Goal: Task Accomplishment & Management: Manage account settings

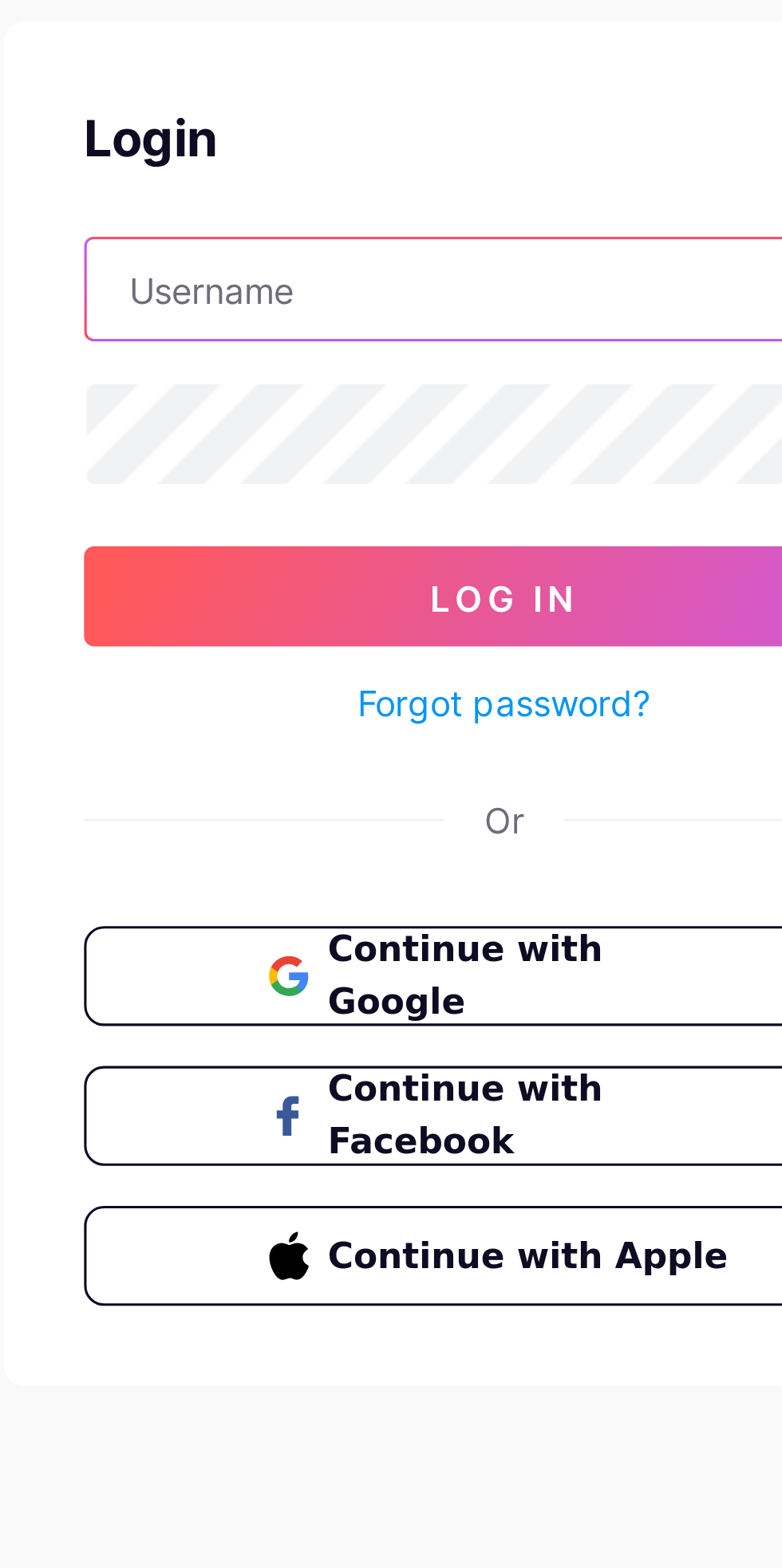
click at [389, 183] on input "text" at bounding box center [391, 188] width 267 height 32
type input "mahomoda"
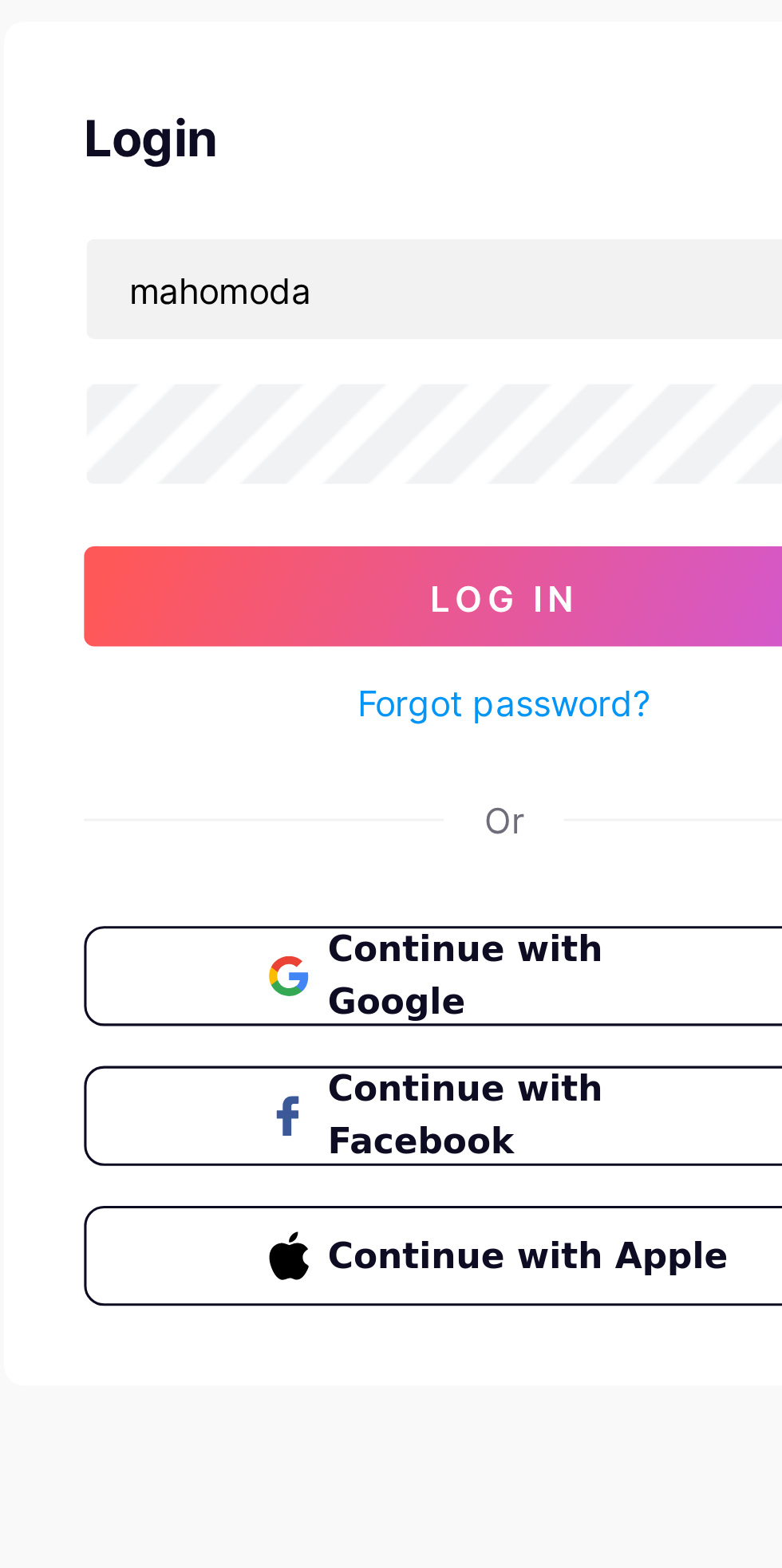
click at [257, 270] on button "Log In" at bounding box center [391, 285] width 268 height 32
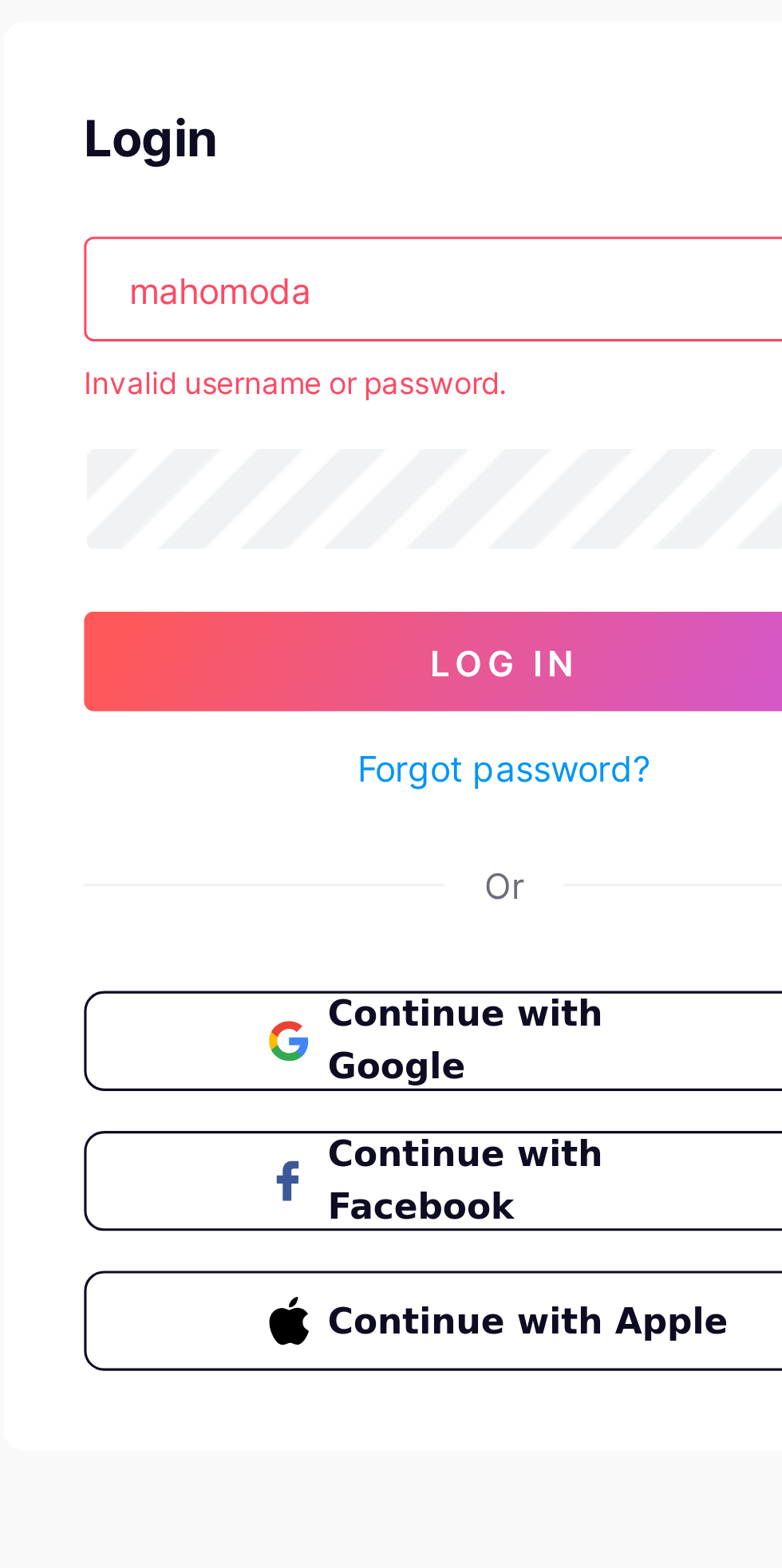
click at [412, 345] on link "Forgot password?" at bounding box center [392, 340] width 94 height 17
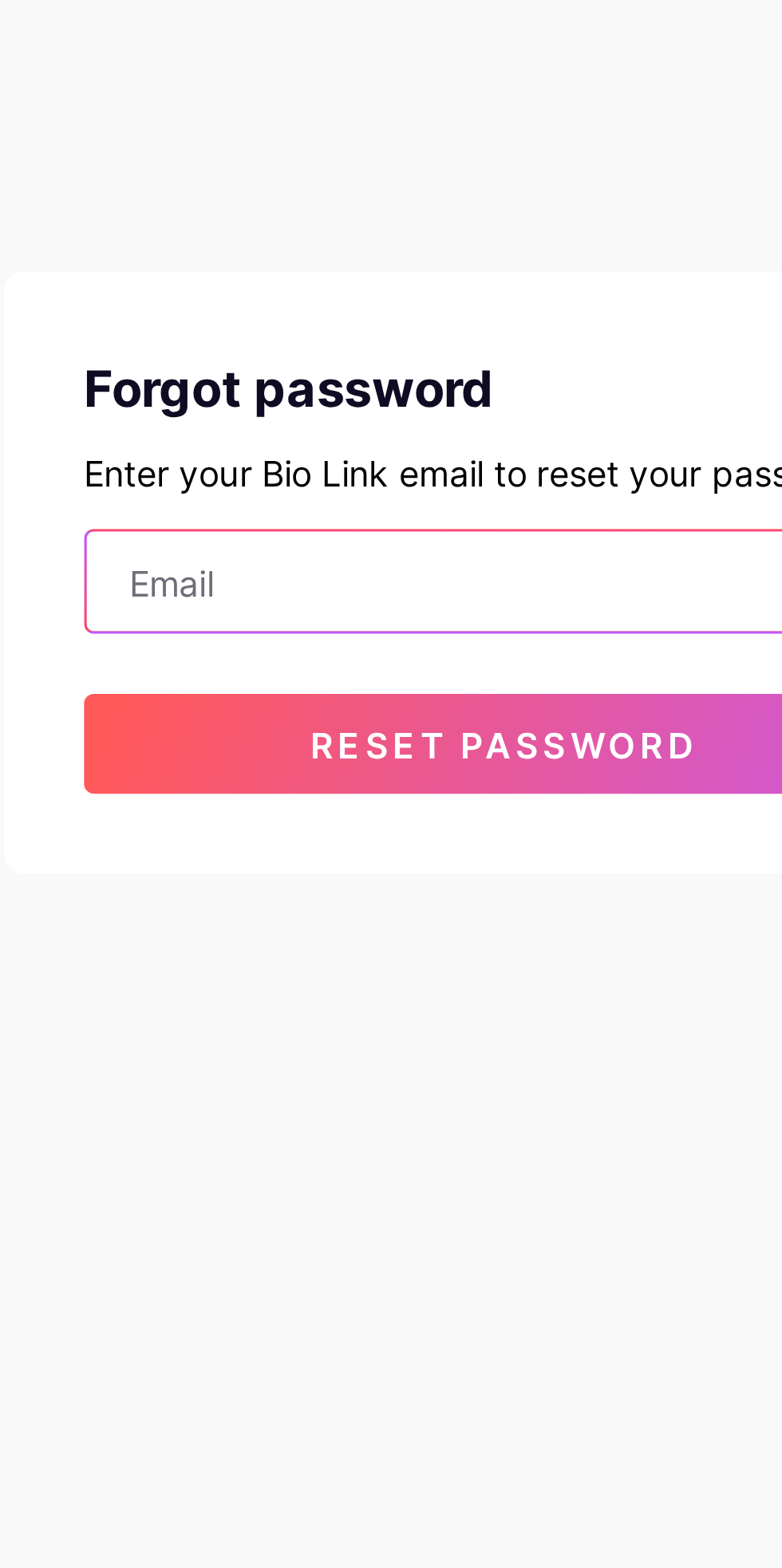
click at [409, 276] on input "email" at bounding box center [391, 280] width 267 height 32
type input "mahomodam 66@gmail.com"
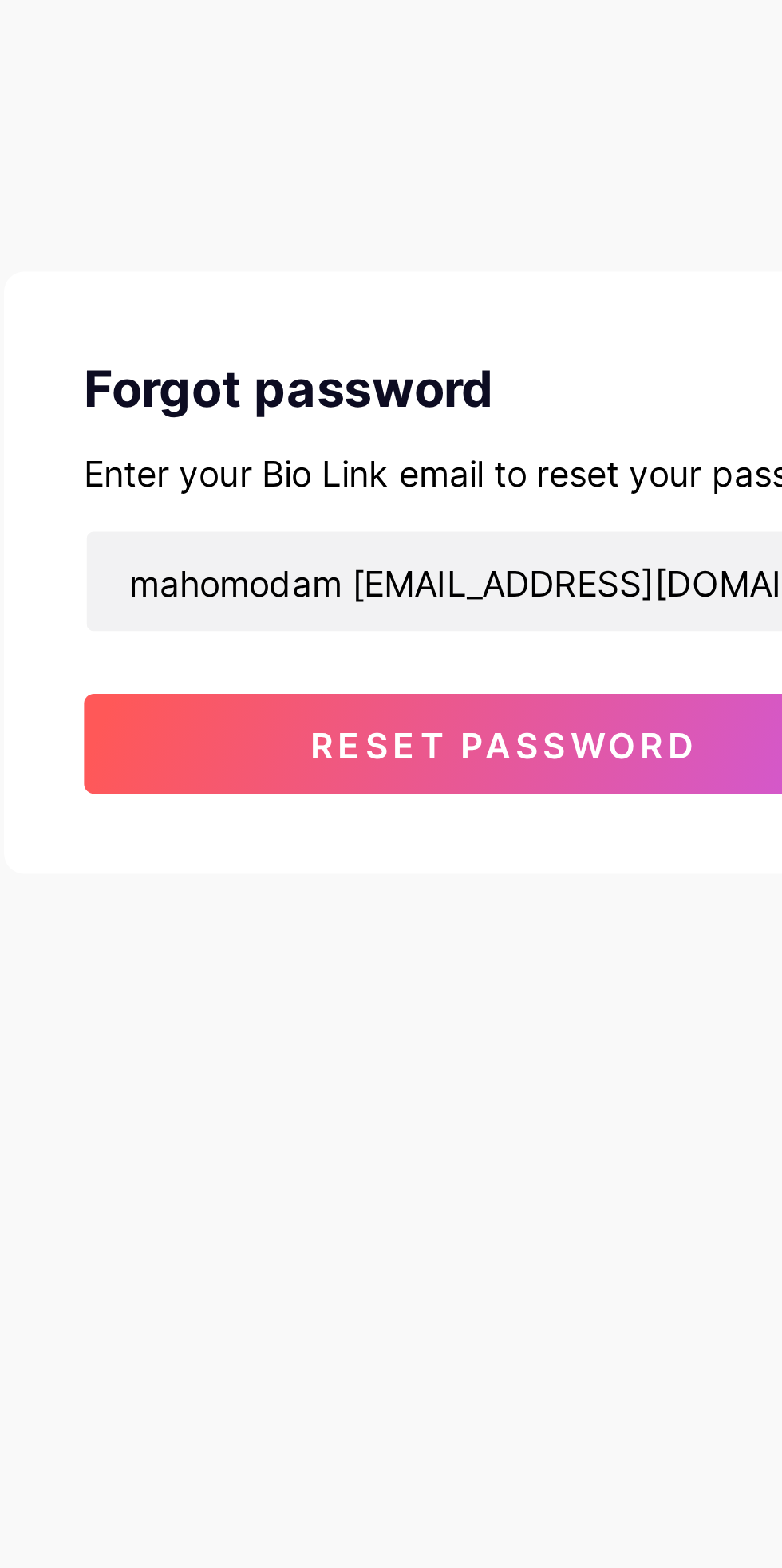
click at [415, 332] on span "Reset password" at bounding box center [391, 333] width 124 height 14
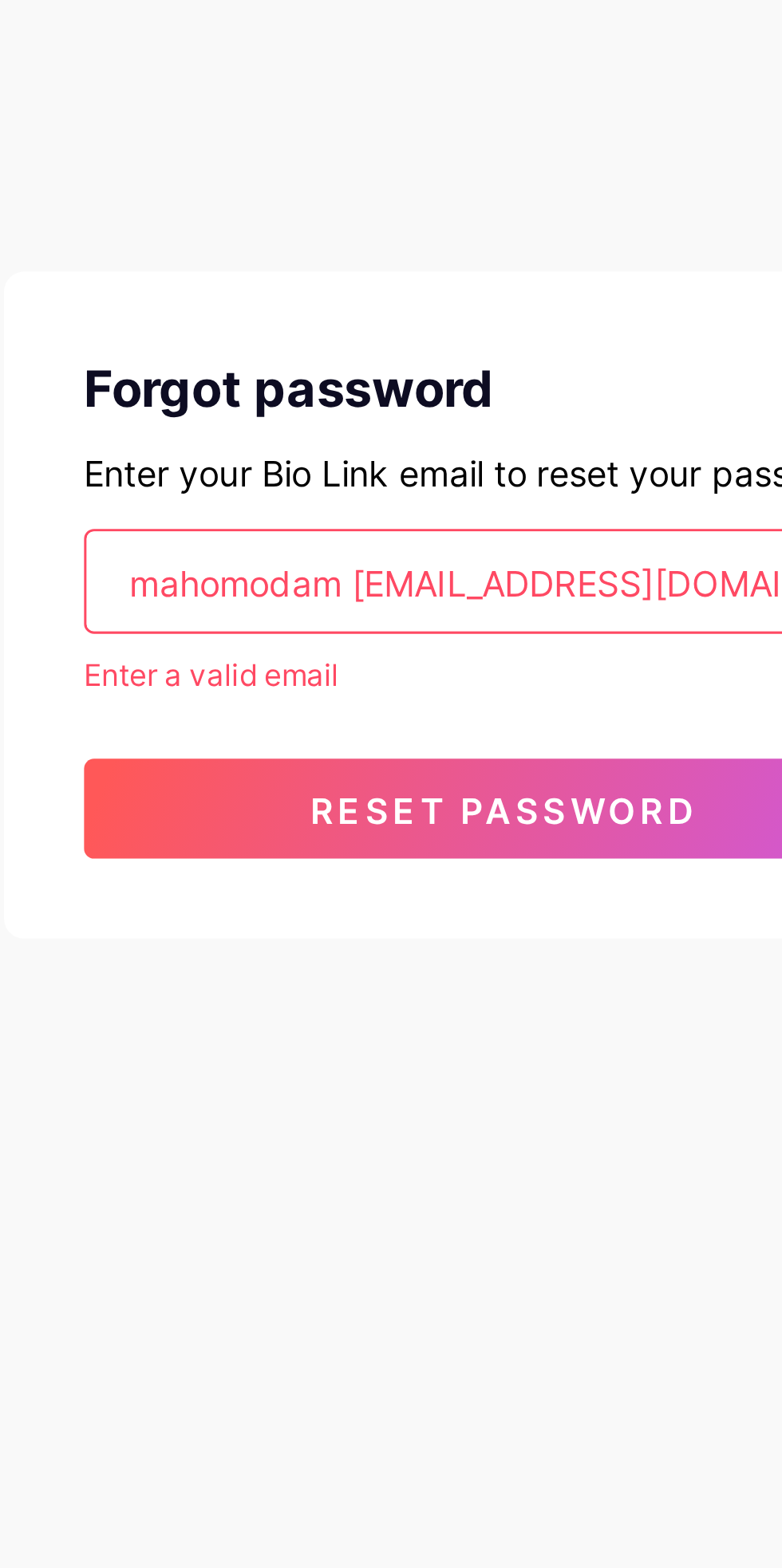
click at [440, 277] on input "mahomodam 66@gmail.com" at bounding box center [391, 280] width 267 height 32
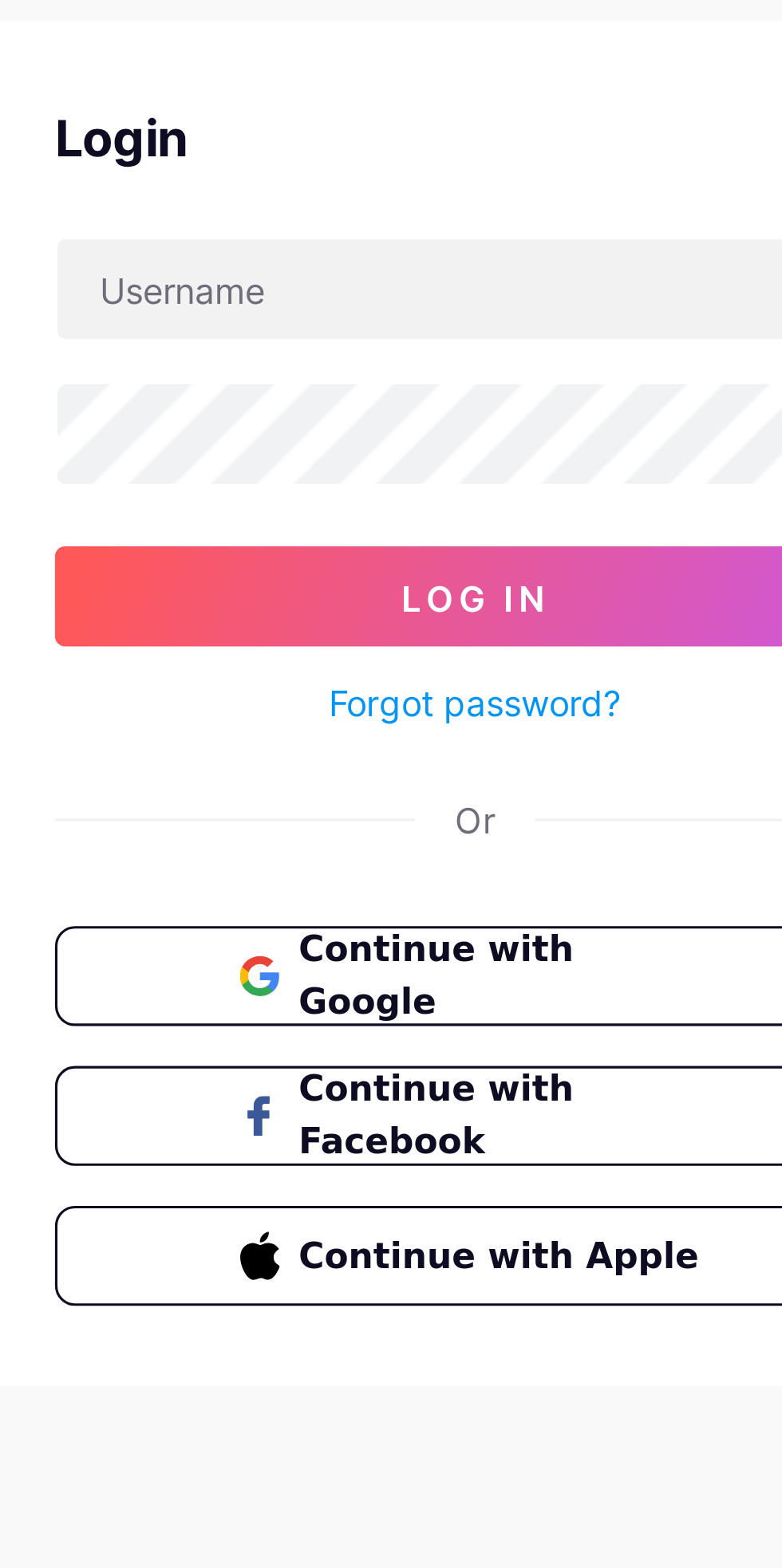
click at [389, 447] on span "Continue with Facebook" at bounding box center [401, 451] width 132 height 33
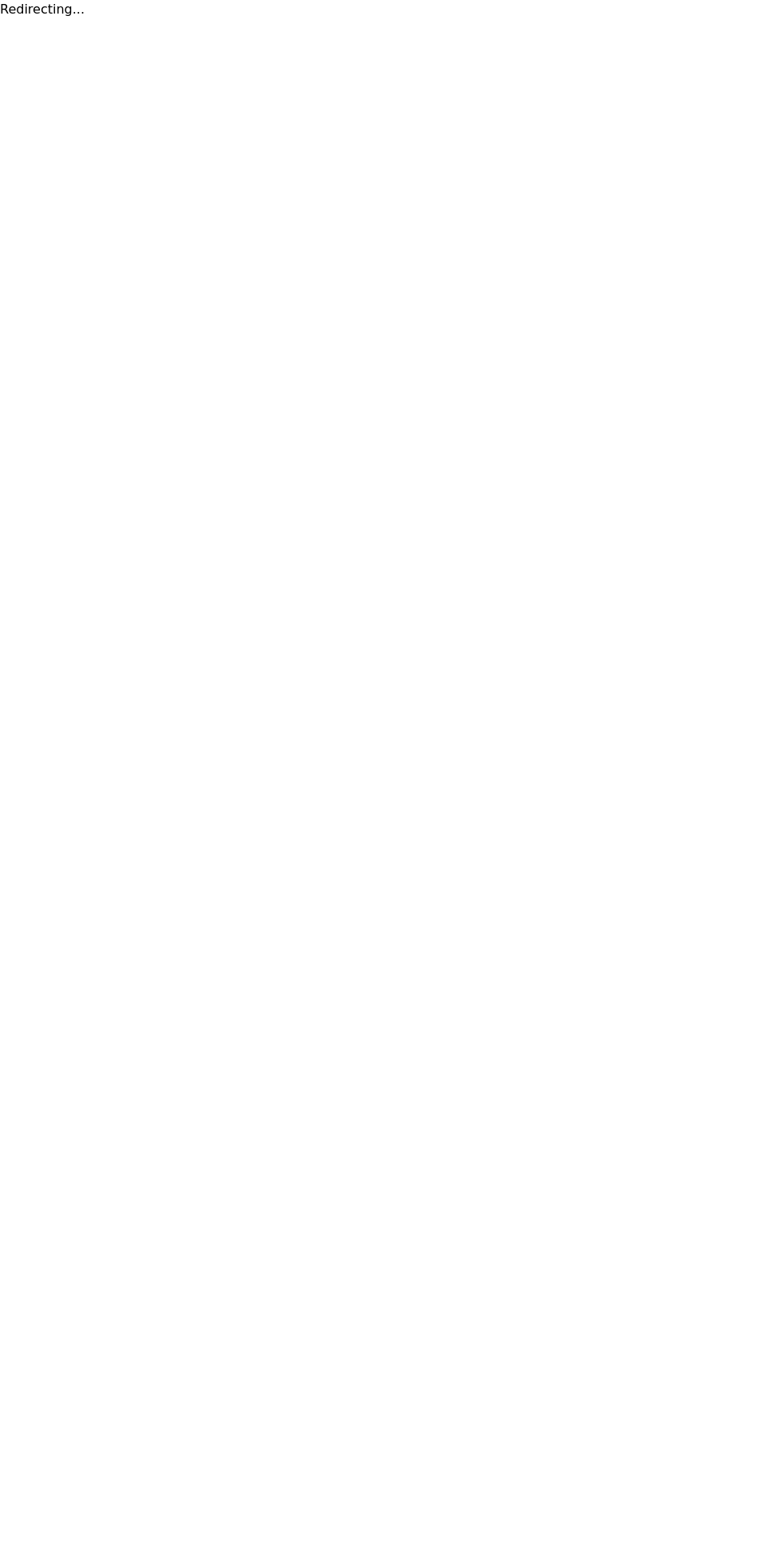
click at [658, 20] on html "Redirecting..." at bounding box center [391, 10] width 782 height 20
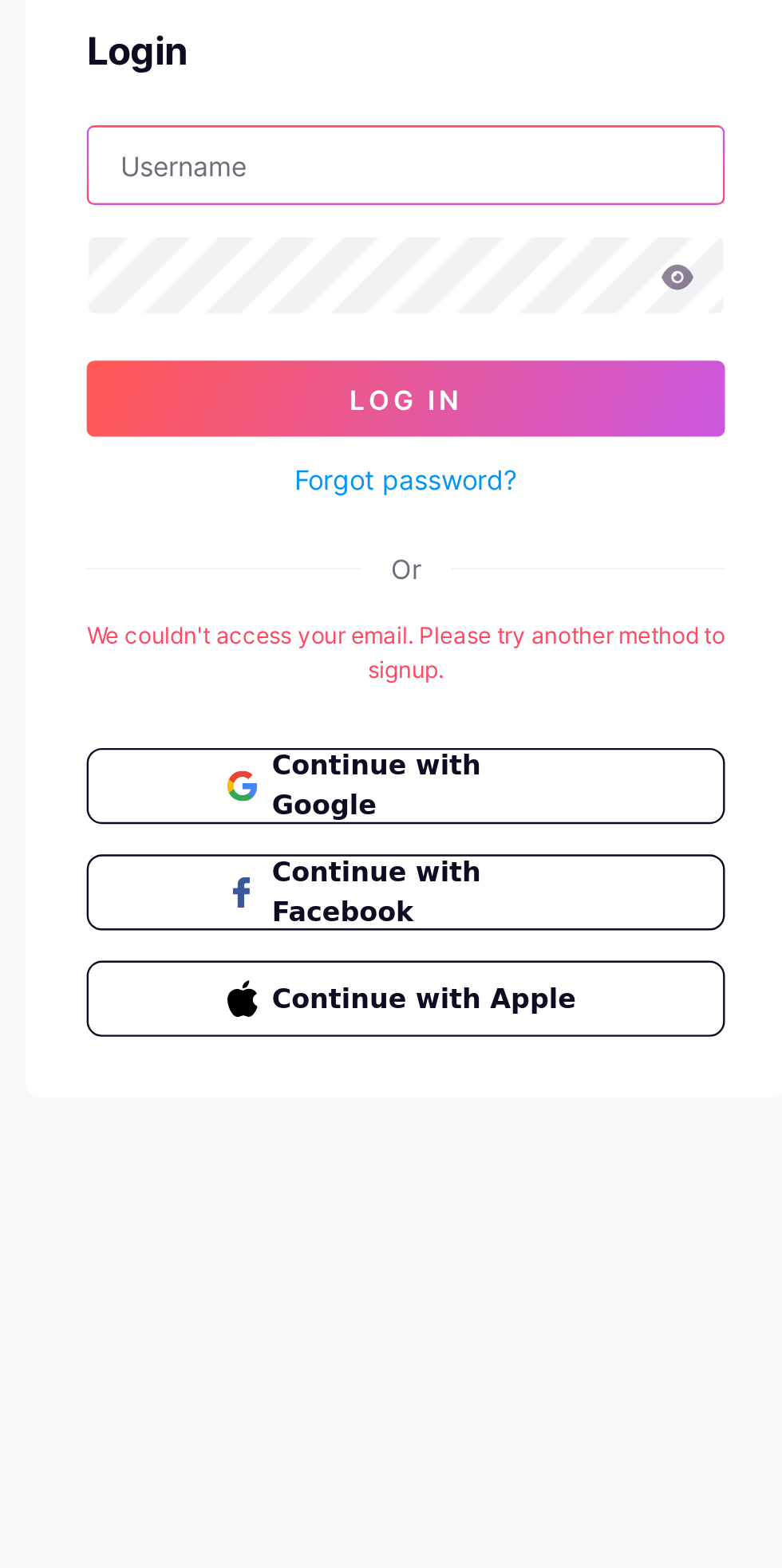
click at [413, 184] on input "text" at bounding box center [391, 188] width 267 height 32
type input "mahomoda"
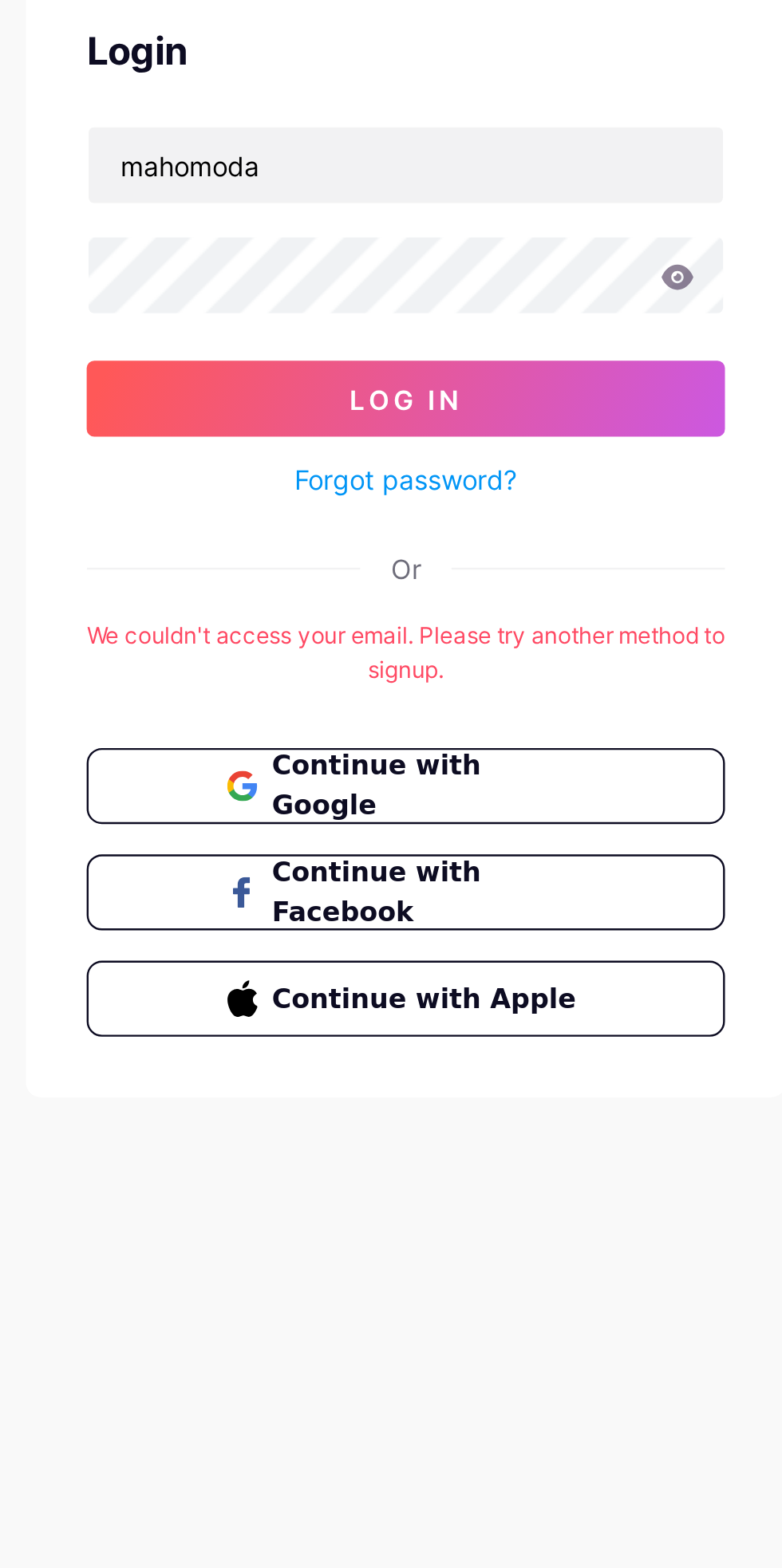
click at [257, 270] on button "Log In" at bounding box center [391, 285] width 268 height 32
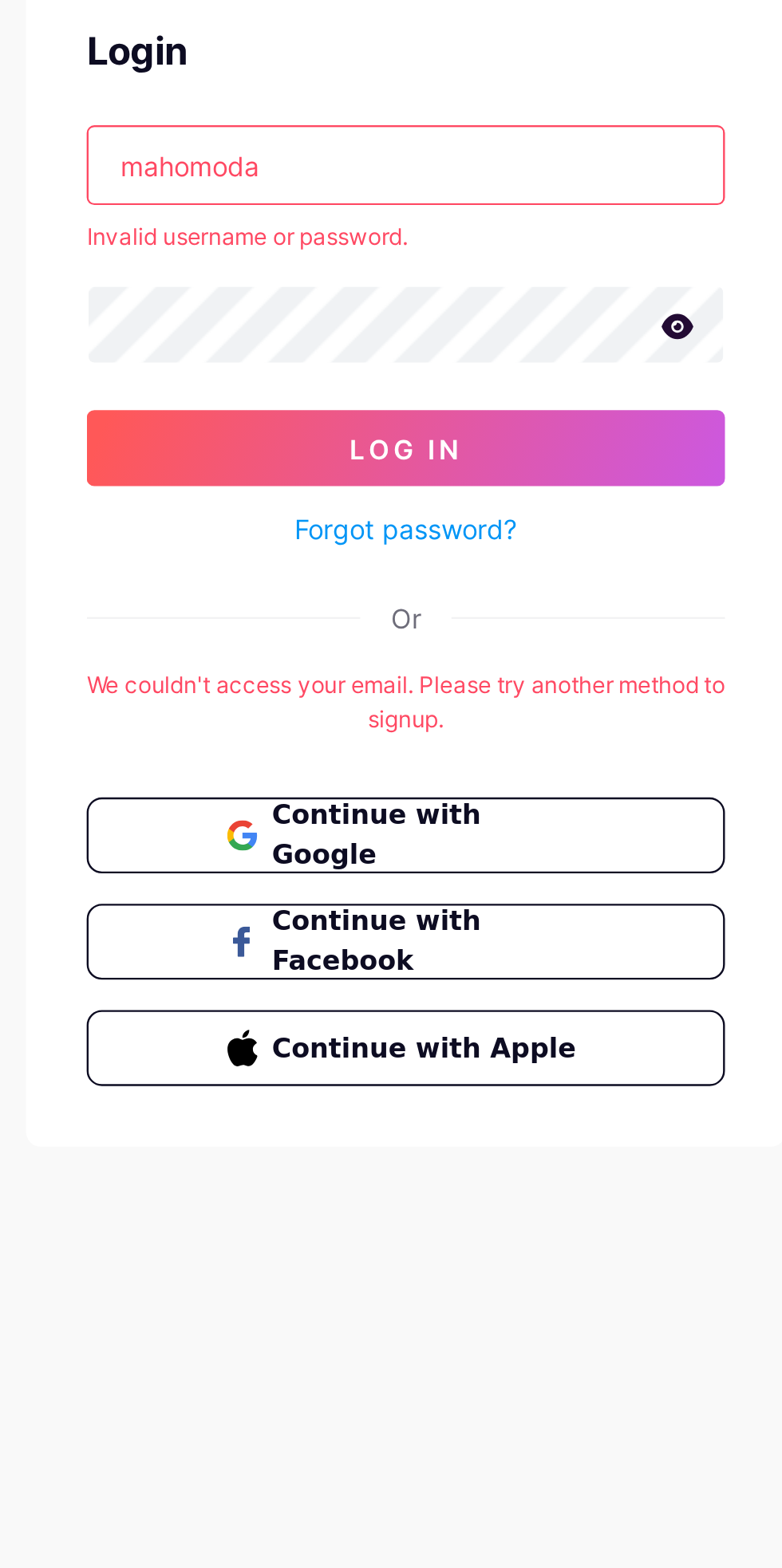
click at [505, 230] on form "mahomoda Invalid username or password. Log In Forgot password?" at bounding box center [391, 261] width 268 height 180
click at [500, 250] on icon at bounding box center [505, 255] width 15 height 11
click at [389, 339] on link "Forgot password?" at bounding box center [392, 340] width 94 height 17
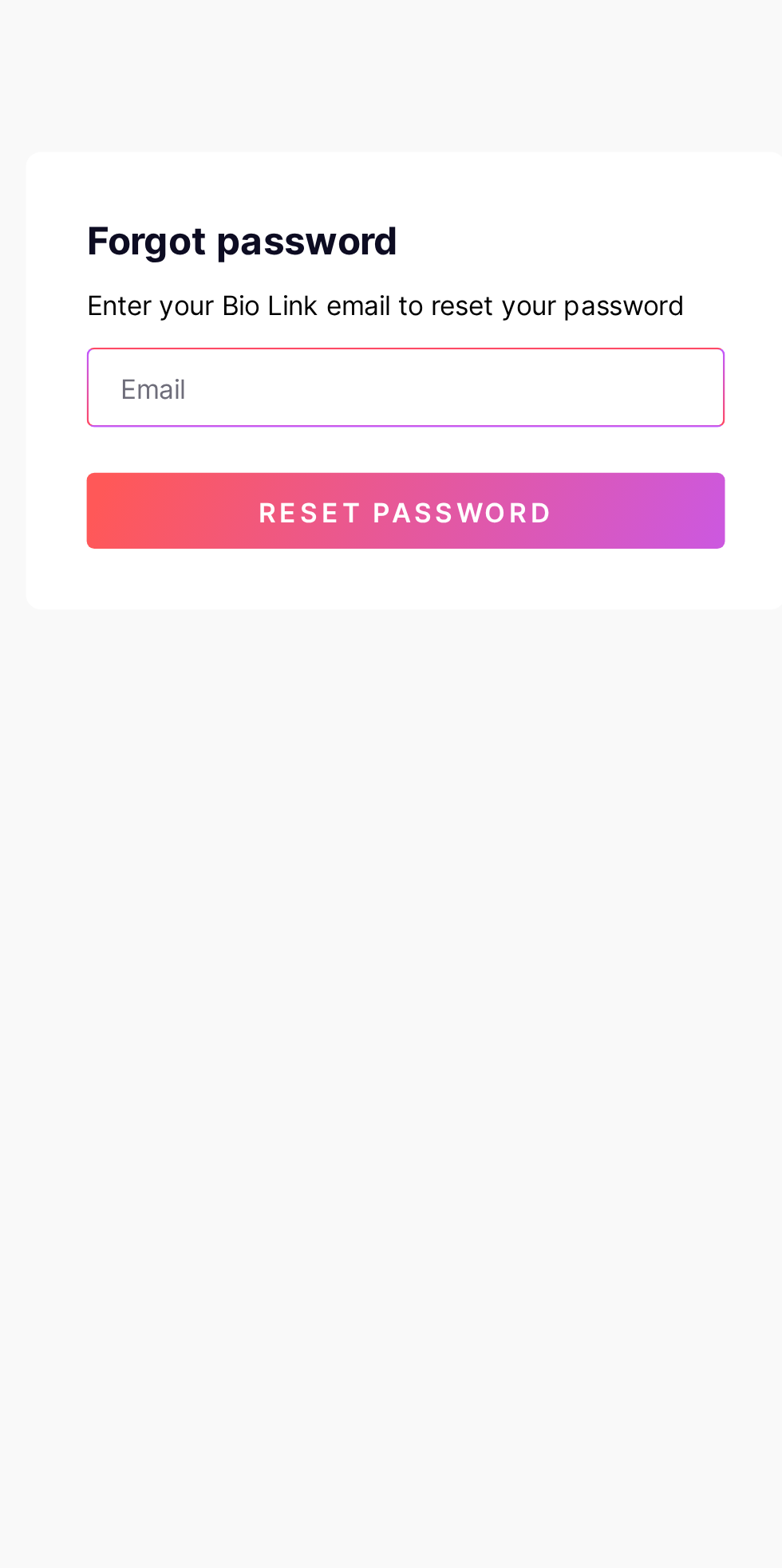
click at [410, 282] on input "email" at bounding box center [391, 280] width 267 height 32
type input "mahomodam 66@gmail.com"
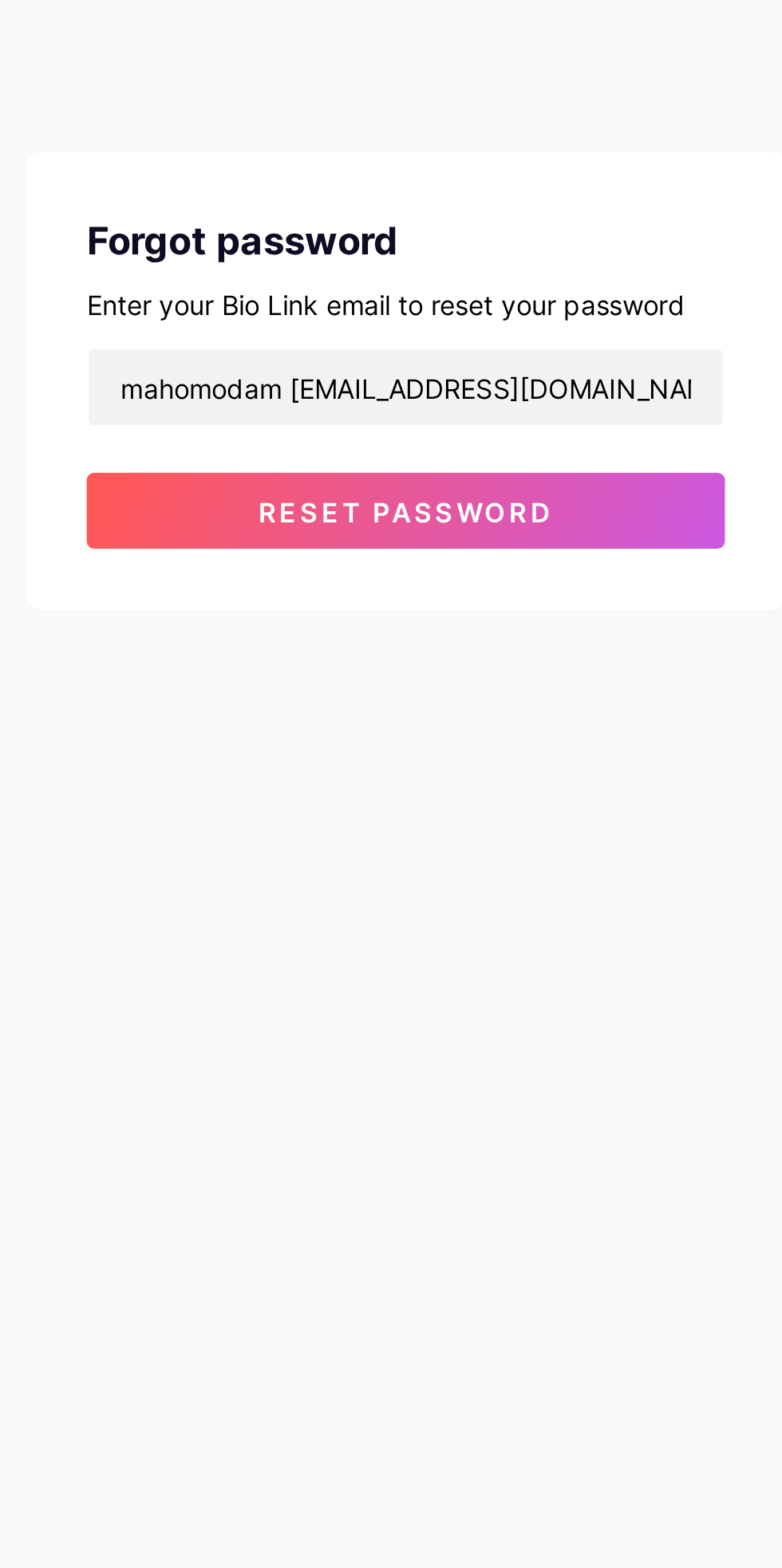
click at [445, 328] on span "Reset password" at bounding box center [391, 333] width 124 height 14
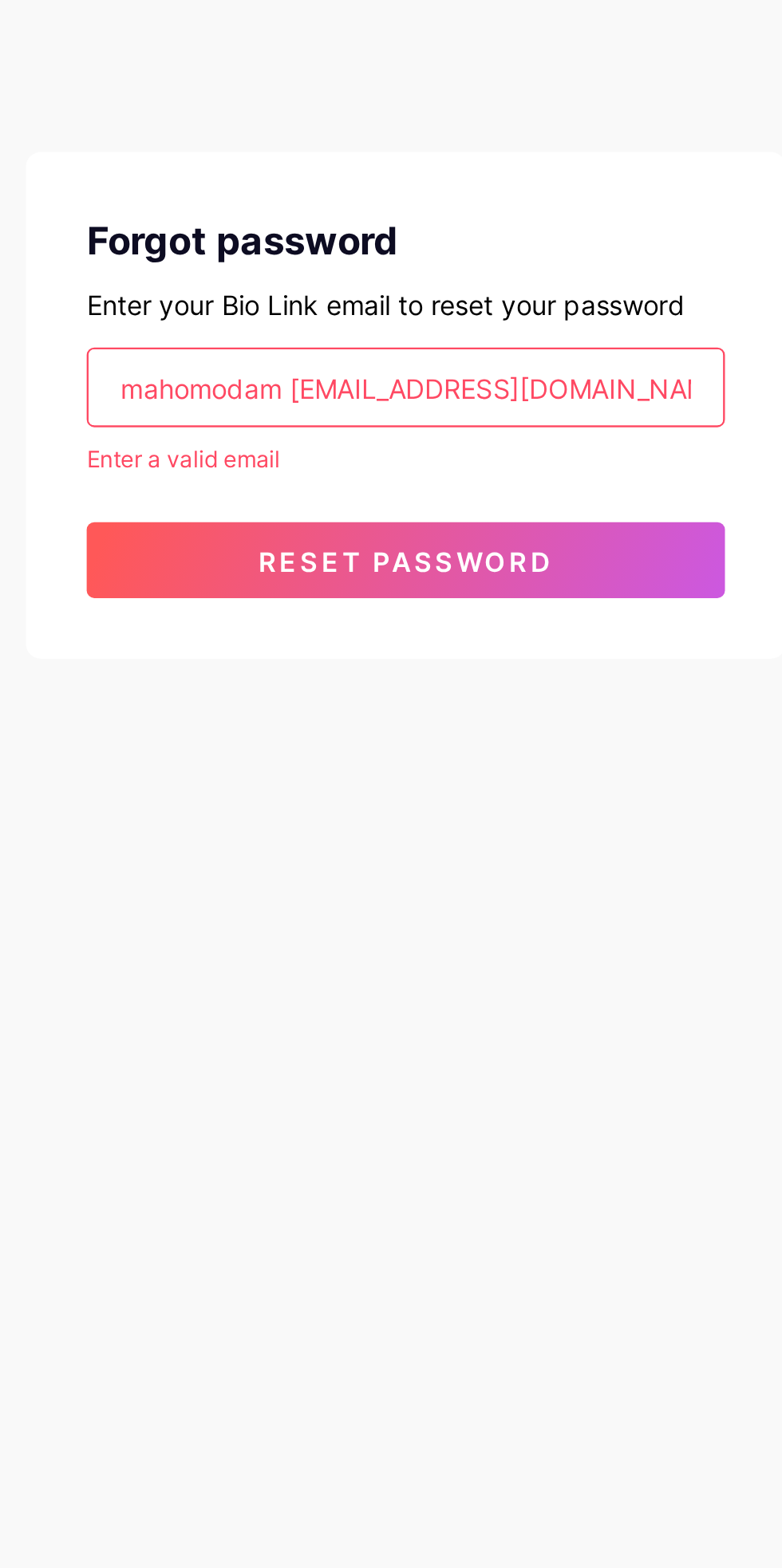
click at [476, 276] on input "mahomodam 66@gmail.com" at bounding box center [391, 280] width 267 height 32
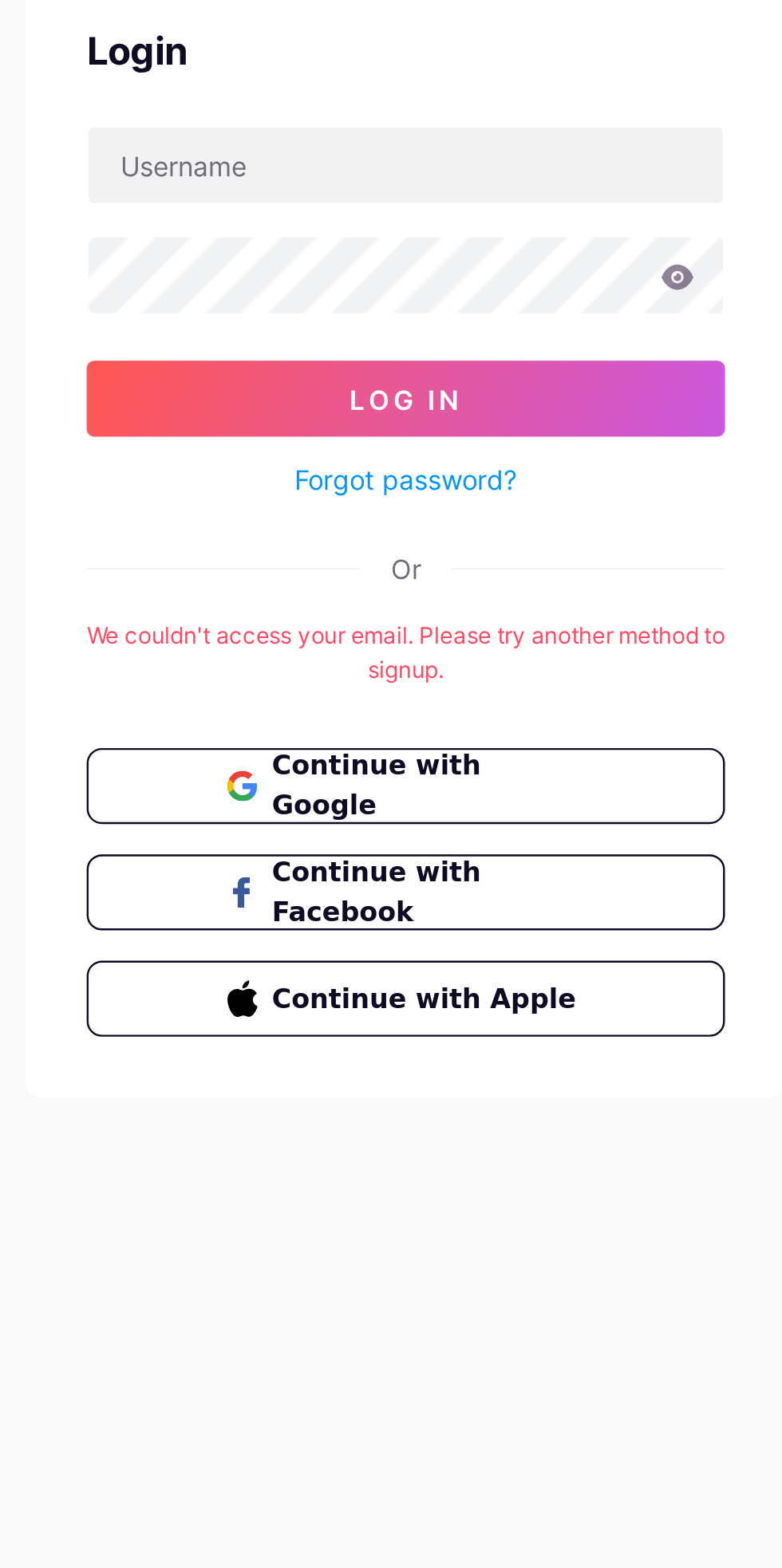
click at [433, 442] on span "Continue with Google" at bounding box center [401, 448] width 132 height 33
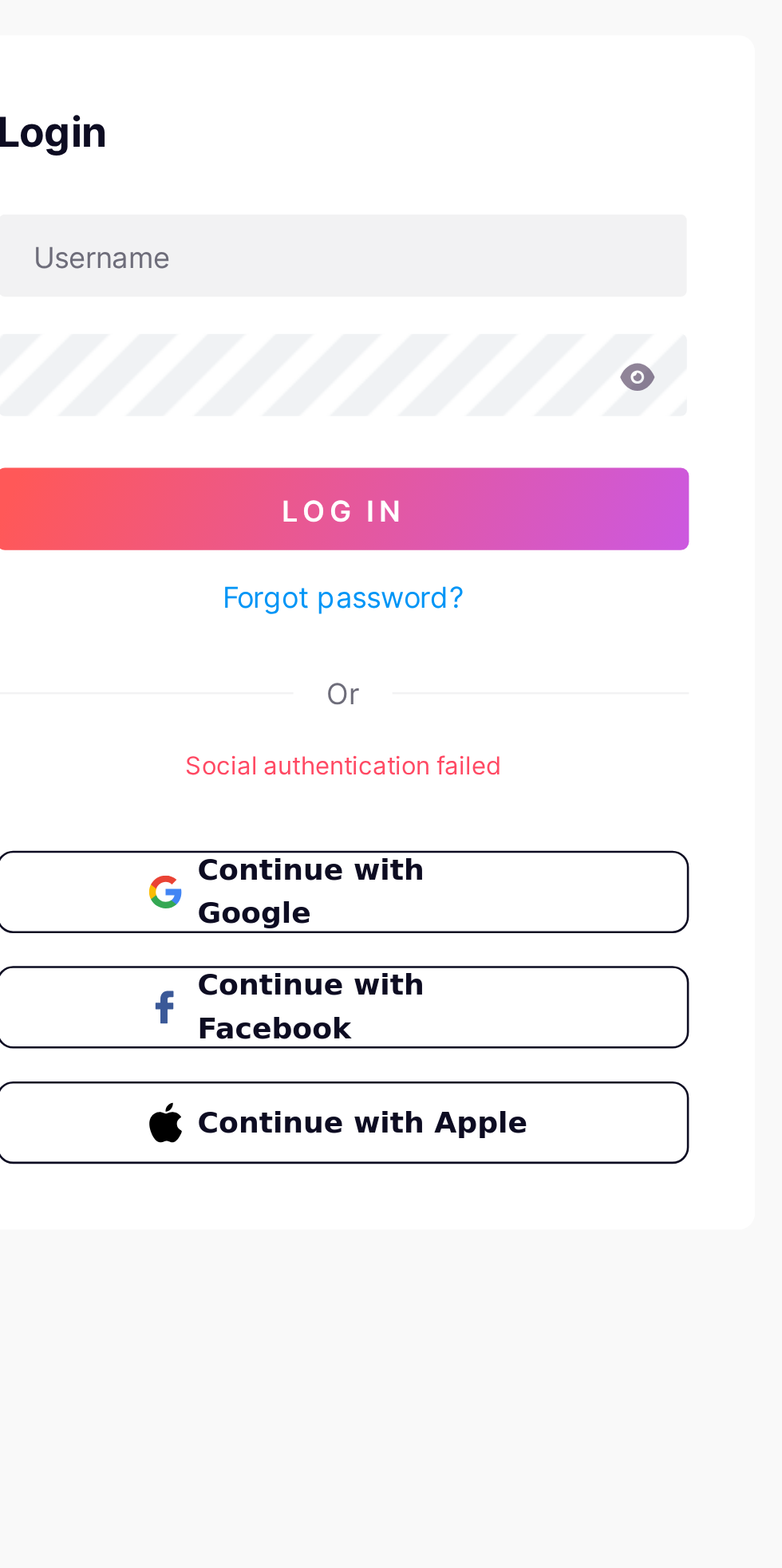
click at [428, 385] on div "Social authentication failed" at bounding box center [391, 385] width 268 height 15
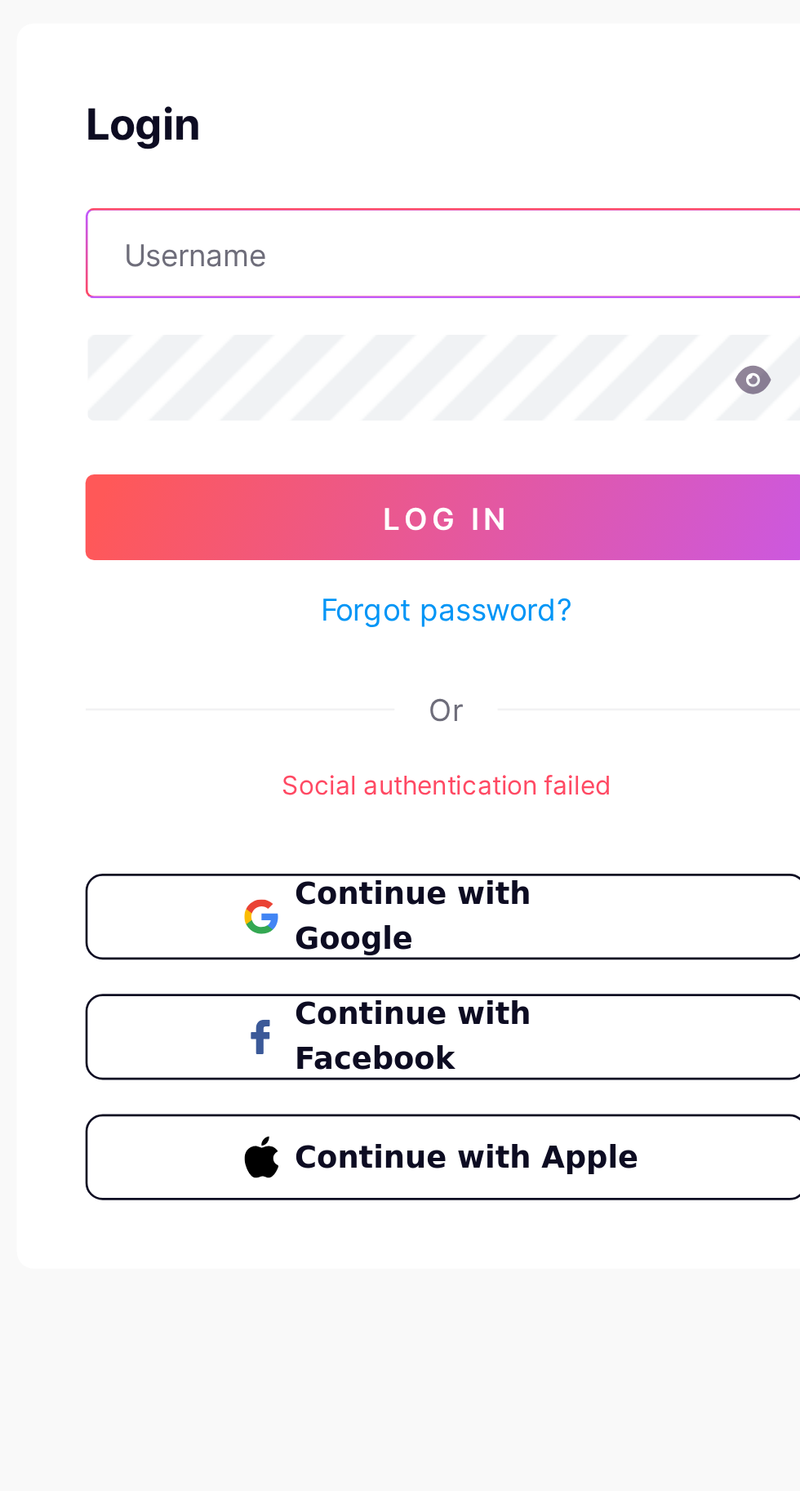
click at [407, 193] on input "text" at bounding box center [400, 192] width 273 height 33
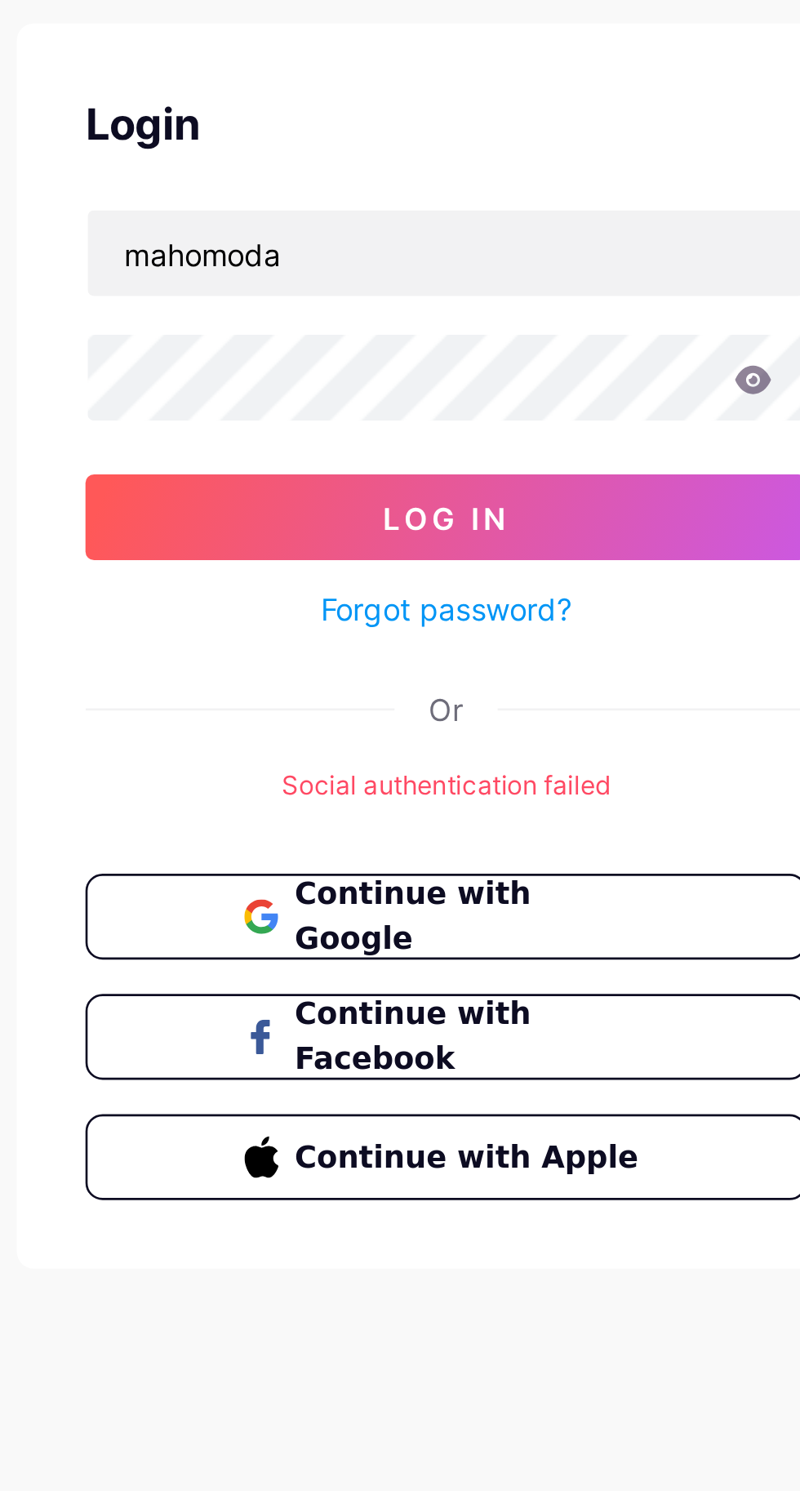
click at [263, 276] on button "Log In" at bounding box center [400, 292] width 274 height 33
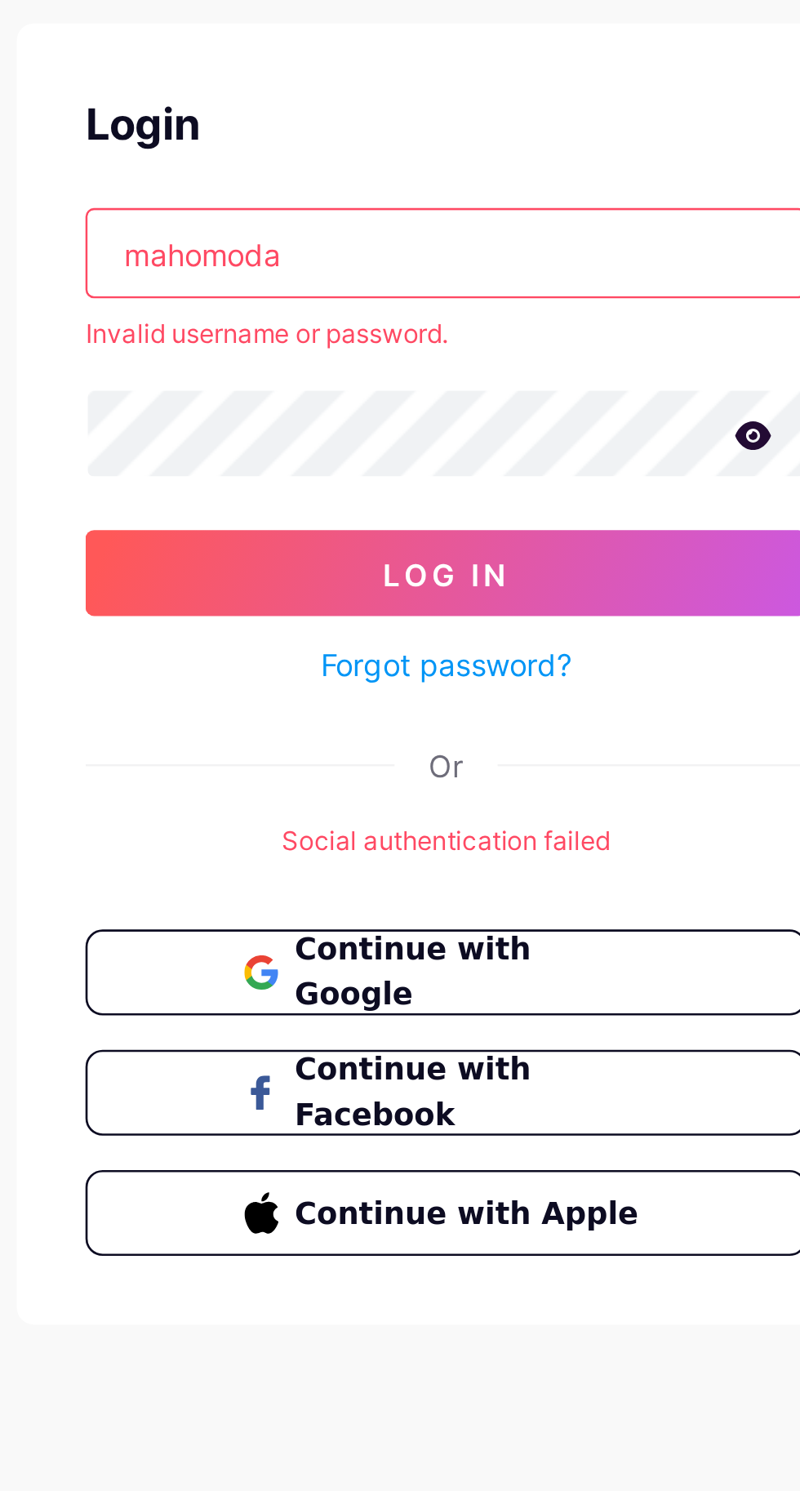
click at [400, 189] on input "mahomoda" at bounding box center [400, 192] width 273 height 33
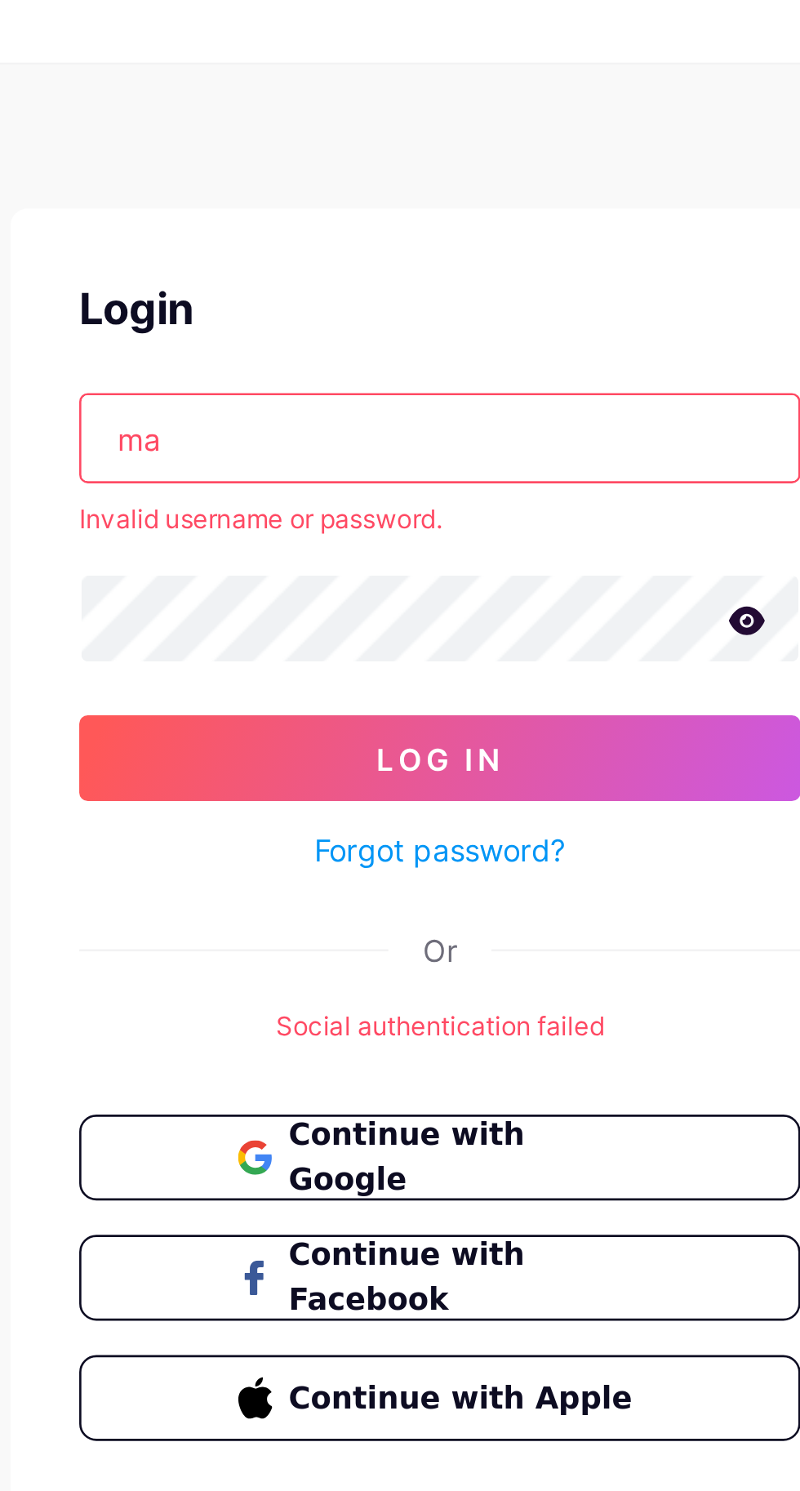
type input "m"
type input "Sabu"
click at [515, 258] on icon at bounding box center [517, 261] width 14 height 11
click at [450, 310] on button "Log In" at bounding box center [400, 313] width 274 height 33
